Goal: Use online tool/utility: Utilize a website feature to perform a specific function

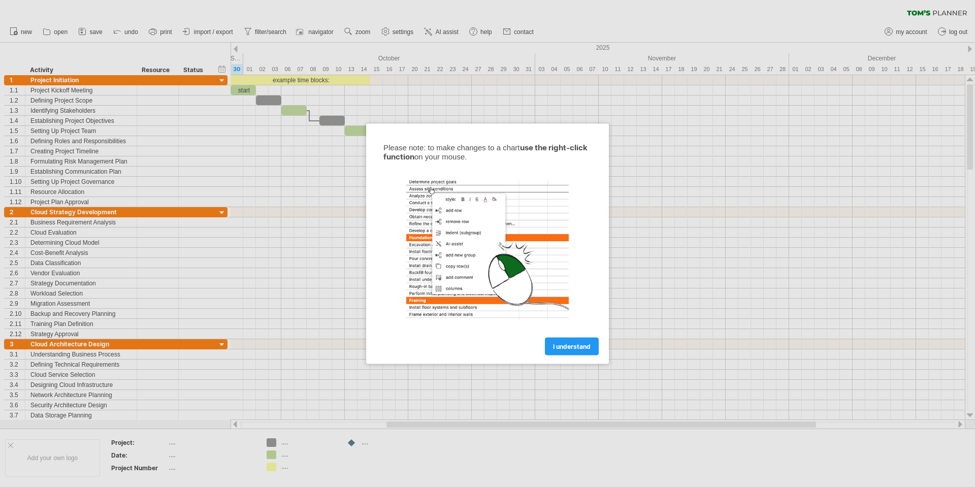
click at [571, 343] on span "I understand" at bounding box center [572, 346] width 38 height 8
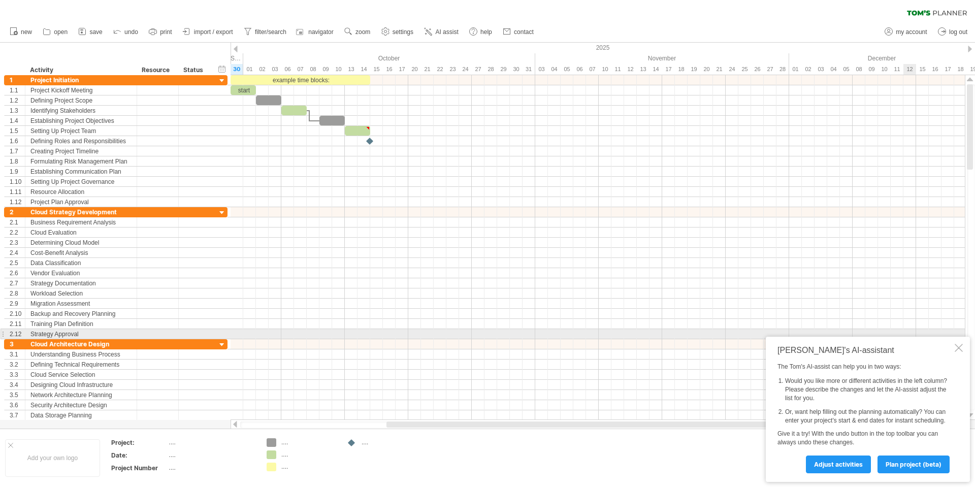
click at [951, 337] on div "[PERSON_NAME]'s AI-assistant The [PERSON_NAME]'s AI-assist can help you in two …" at bounding box center [867, 409] width 204 height 145
click at [959, 344] on div at bounding box center [958, 348] width 8 height 8
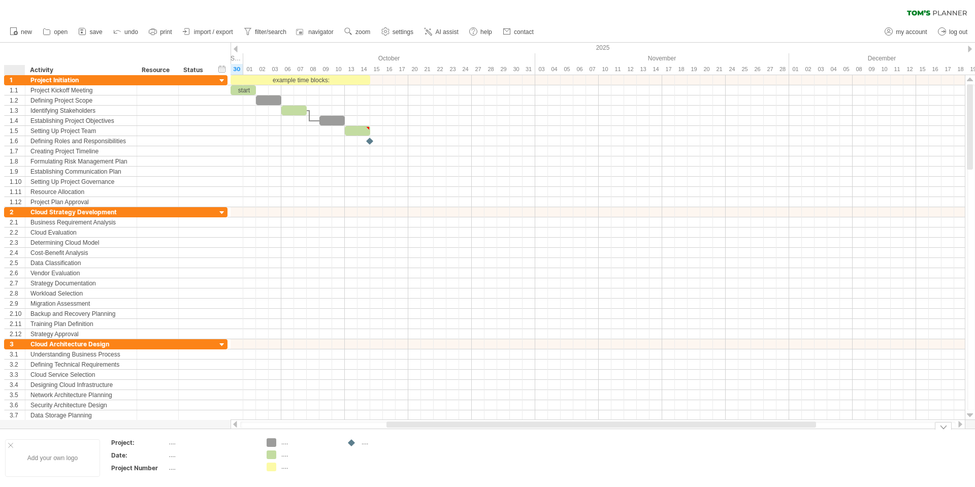
click at [12, 446] on div at bounding box center [10, 445] width 5 height 5
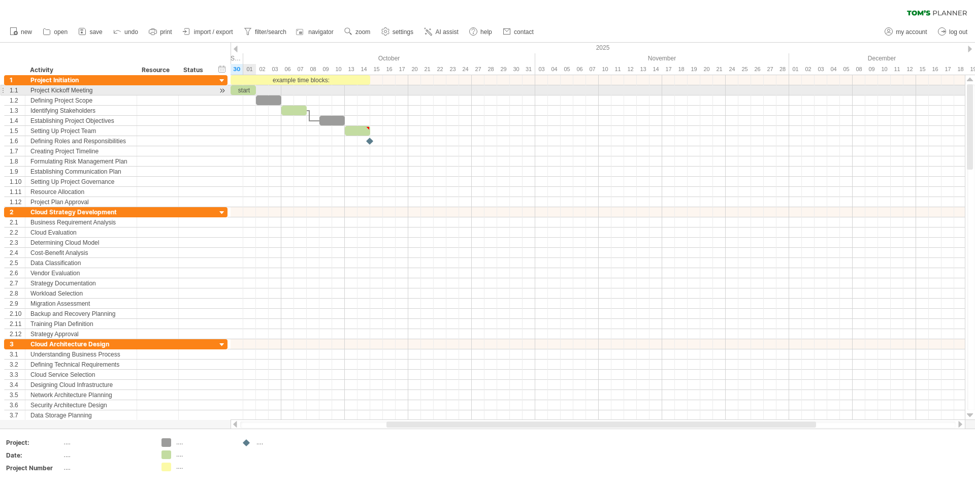
click at [250, 89] on div "start" at bounding box center [242, 90] width 25 height 10
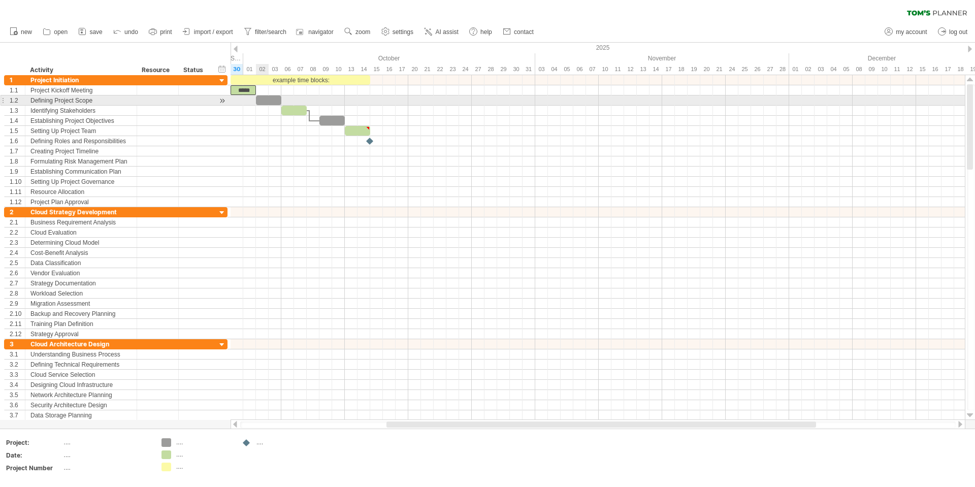
click at [267, 99] on div at bounding box center [268, 100] width 25 height 10
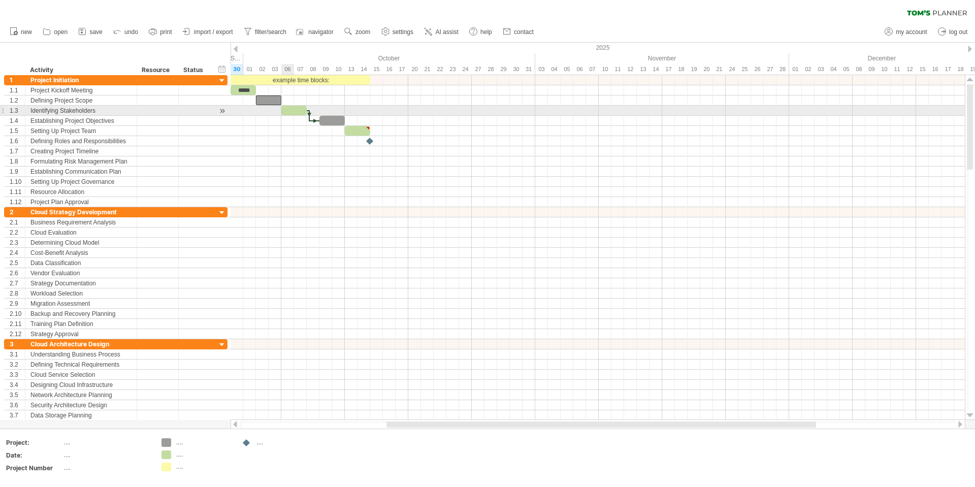
click at [294, 111] on div at bounding box center [293, 111] width 25 height 10
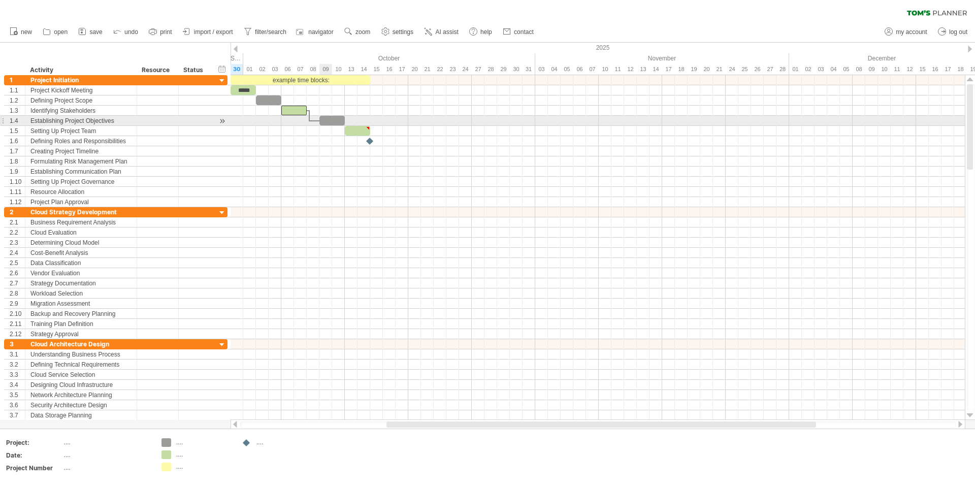
click at [331, 121] on div at bounding box center [331, 121] width 25 height 10
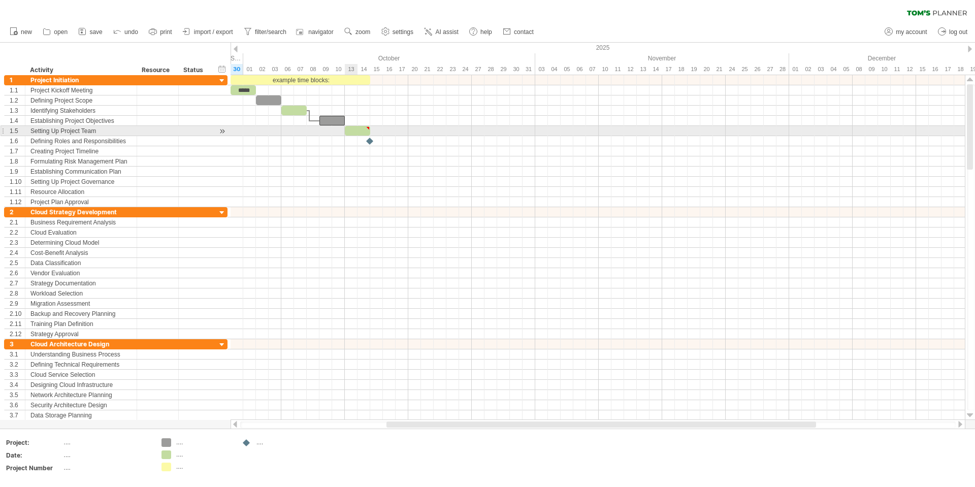
click at [348, 131] on div at bounding box center [357, 131] width 25 height 10
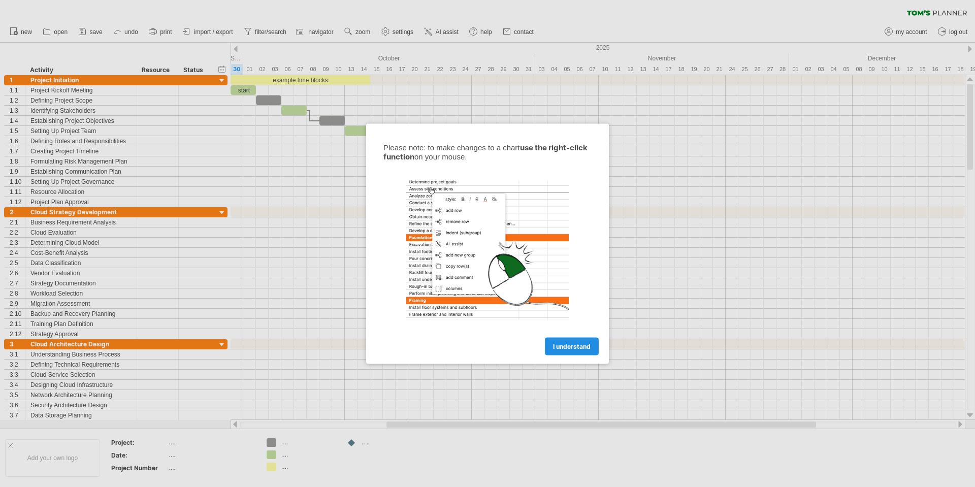
click at [567, 353] on link "I understand" at bounding box center [572, 346] width 54 height 18
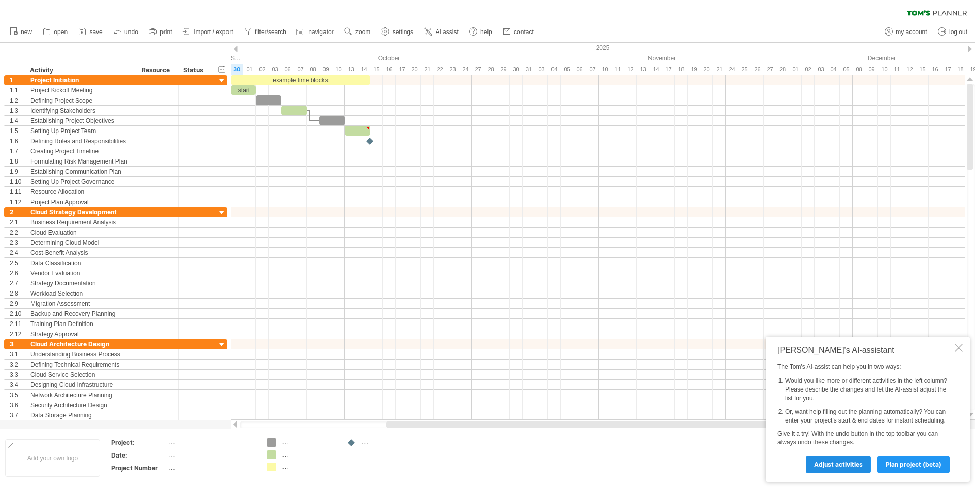
click at [834, 467] on span "Adjust activities" at bounding box center [838, 464] width 49 height 8
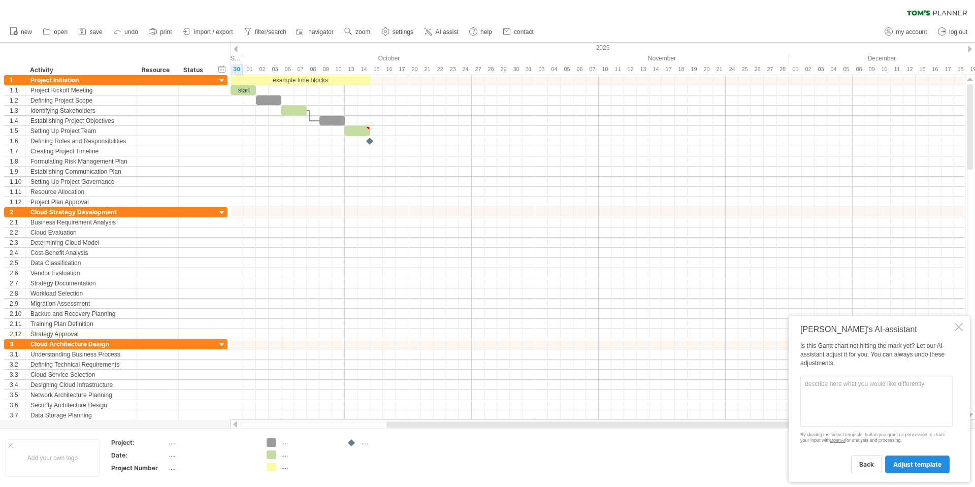
click at [905, 464] on span "adjust template" at bounding box center [917, 464] width 48 height 8
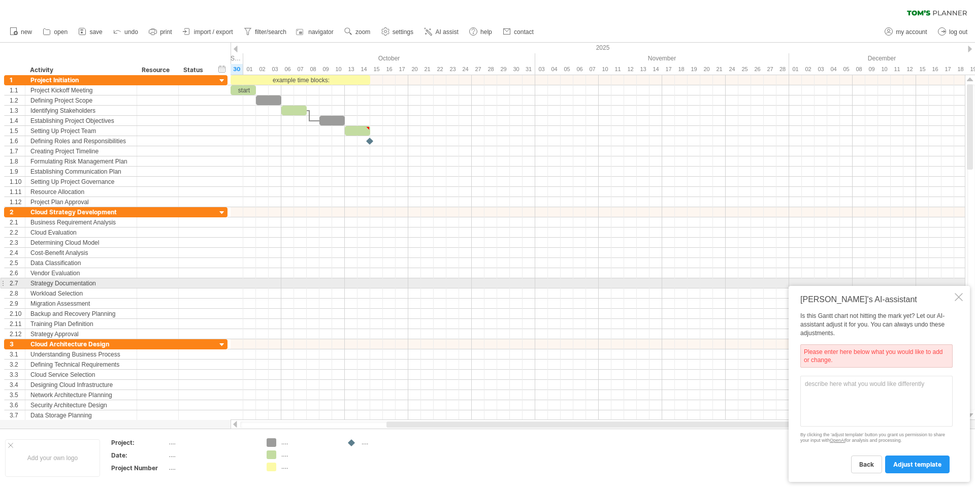
click at [963, 288] on div "Tom's AI-assistant Is this Gantt chart not hitting the mark yet? Let our AI-ass…" at bounding box center [878, 384] width 181 height 196
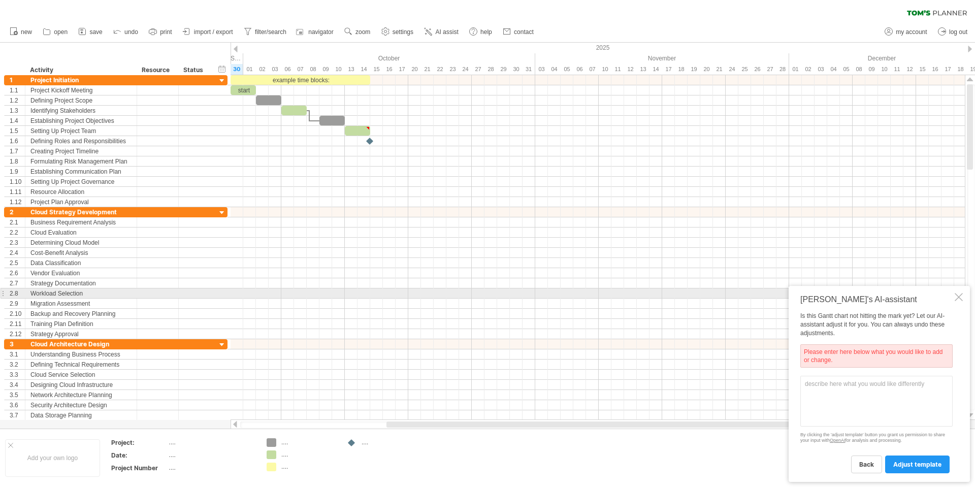
click at [961, 296] on div at bounding box center [958, 297] width 8 height 8
